Goal: Find specific fact: Find specific fact

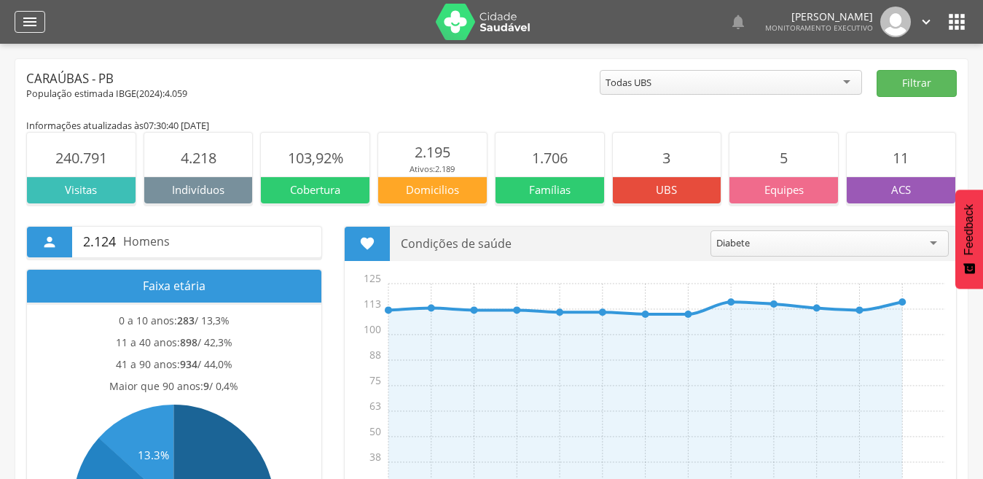
click at [23, 22] on icon "" at bounding box center [29, 21] width 17 height 17
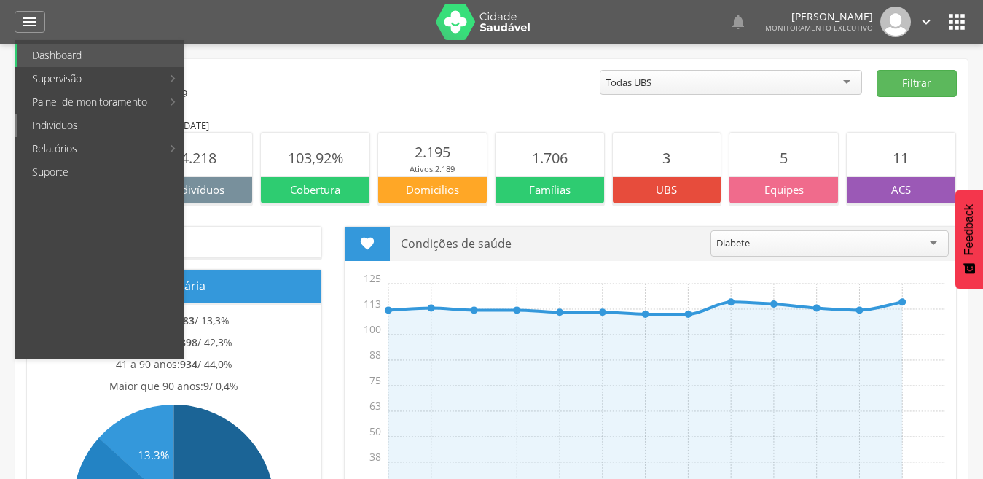
click at [57, 123] on link "Indivíduos" at bounding box center [100, 125] width 166 height 23
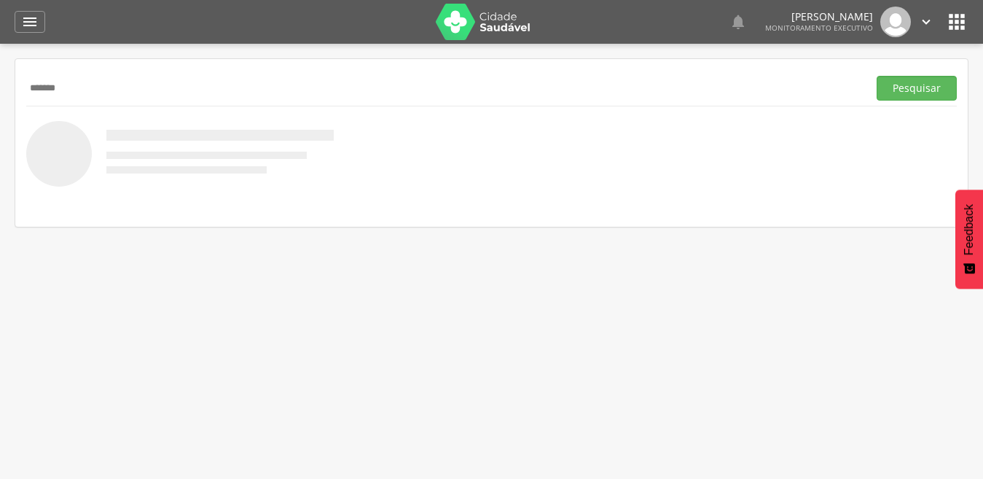
type input "*******"
click at [876, 76] on button "Pesquisar" at bounding box center [916, 88] width 80 height 25
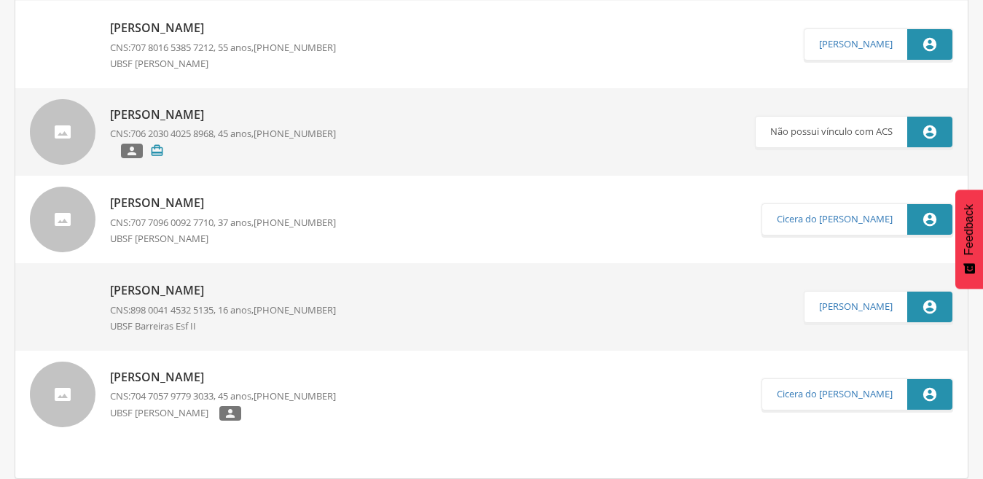
click at [205, 374] on p "[PERSON_NAME]" at bounding box center [223, 377] width 226 height 17
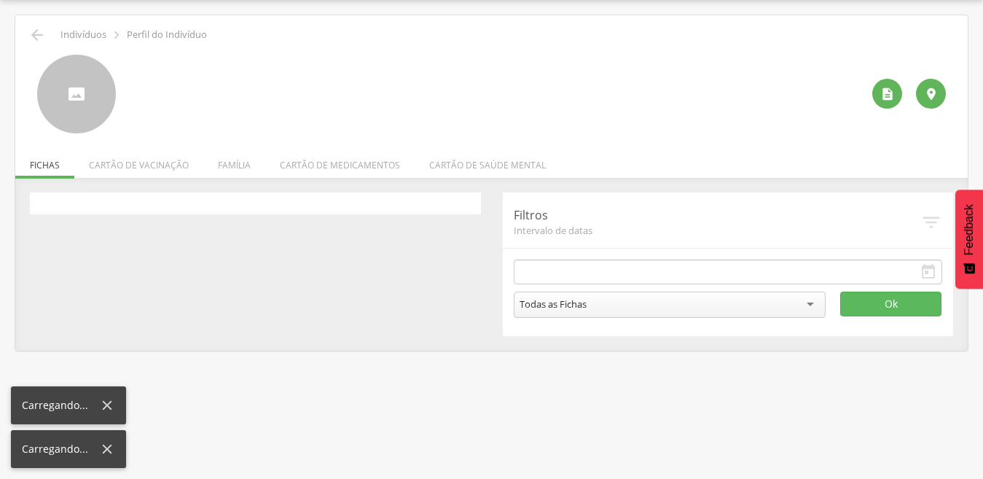
type input "**********"
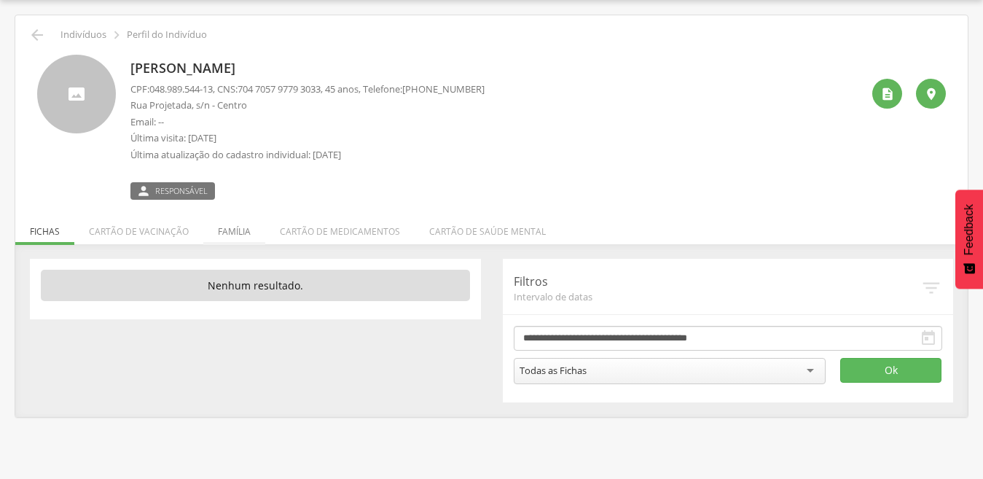
click at [232, 230] on li "Família" at bounding box center [234, 228] width 62 height 34
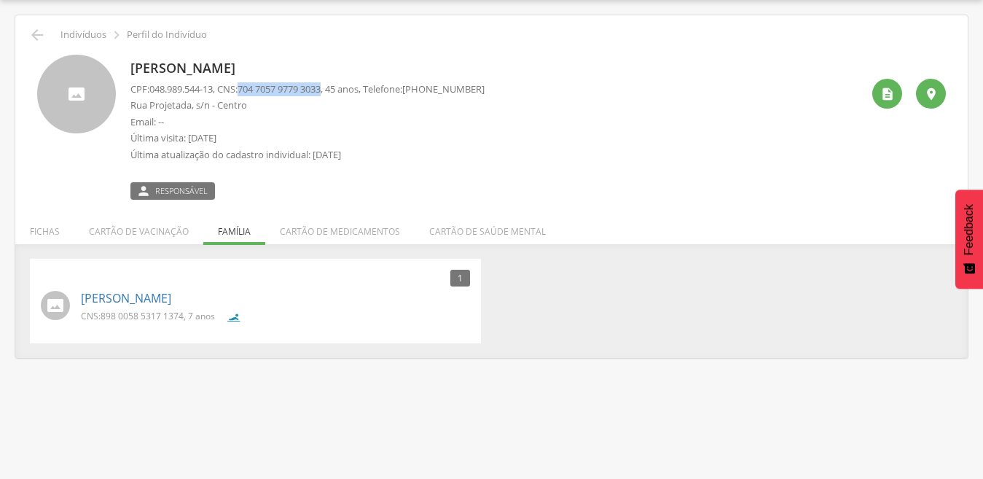
drag, startPoint x: 249, startPoint y: 88, endPoint x: 336, endPoint y: 93, distance: 86.8
click at [321, 93] on span "704 7057 9779 3033" at bounding box center [278, 88] width 83 height 13
drag, startPoint x: 336, startPoint y: 93, endPoint x: 327, endPoint y: 89, distance: 9.8
copy span "704 7057 9779 3033"
